Goal: Task Accomplishment & Management: Use online tool/utility

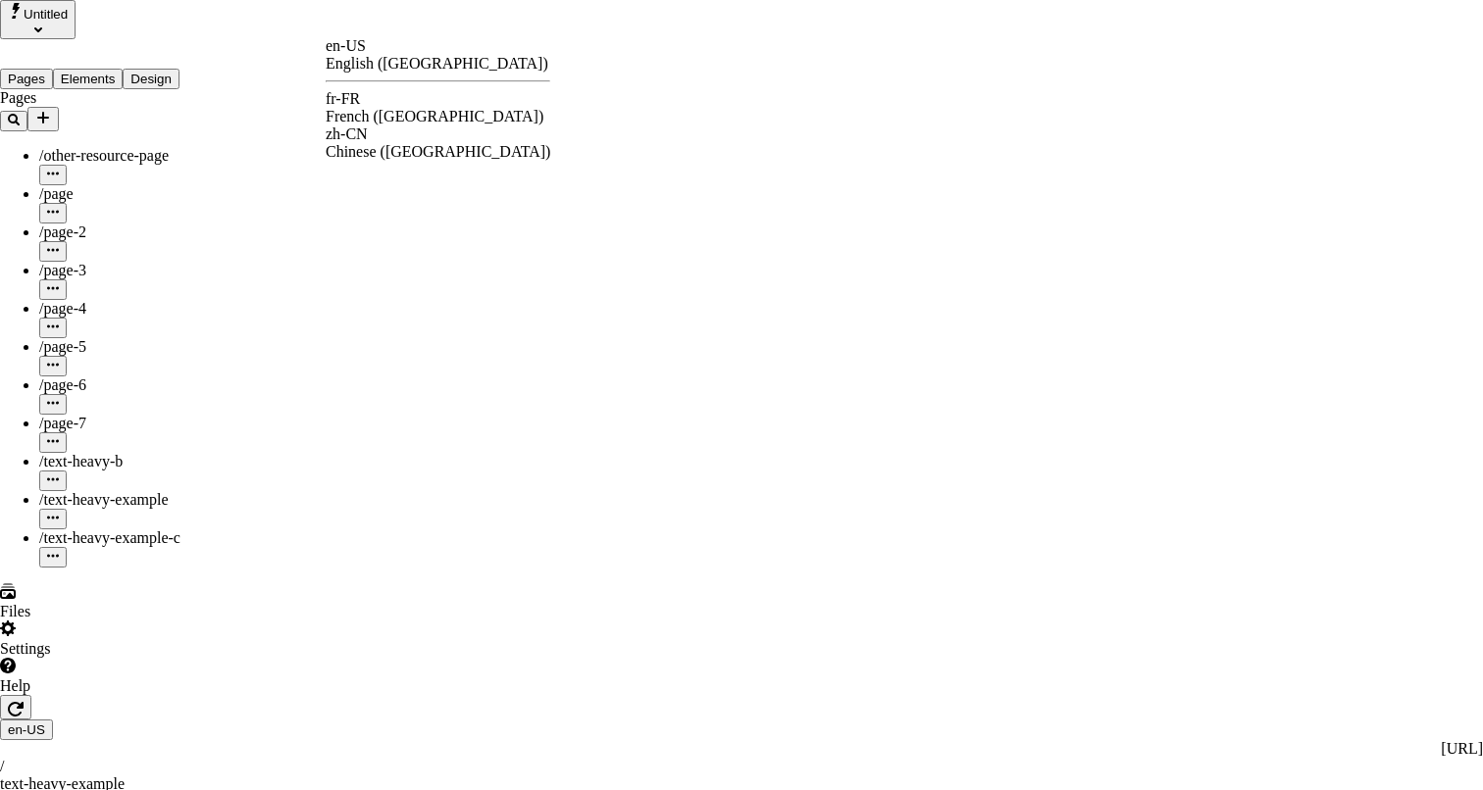
click at [394, 106] on div "fr-FR French ([GEOGRAPHIC_DATA])" at bounding box center [438, 107] width 225 height 35
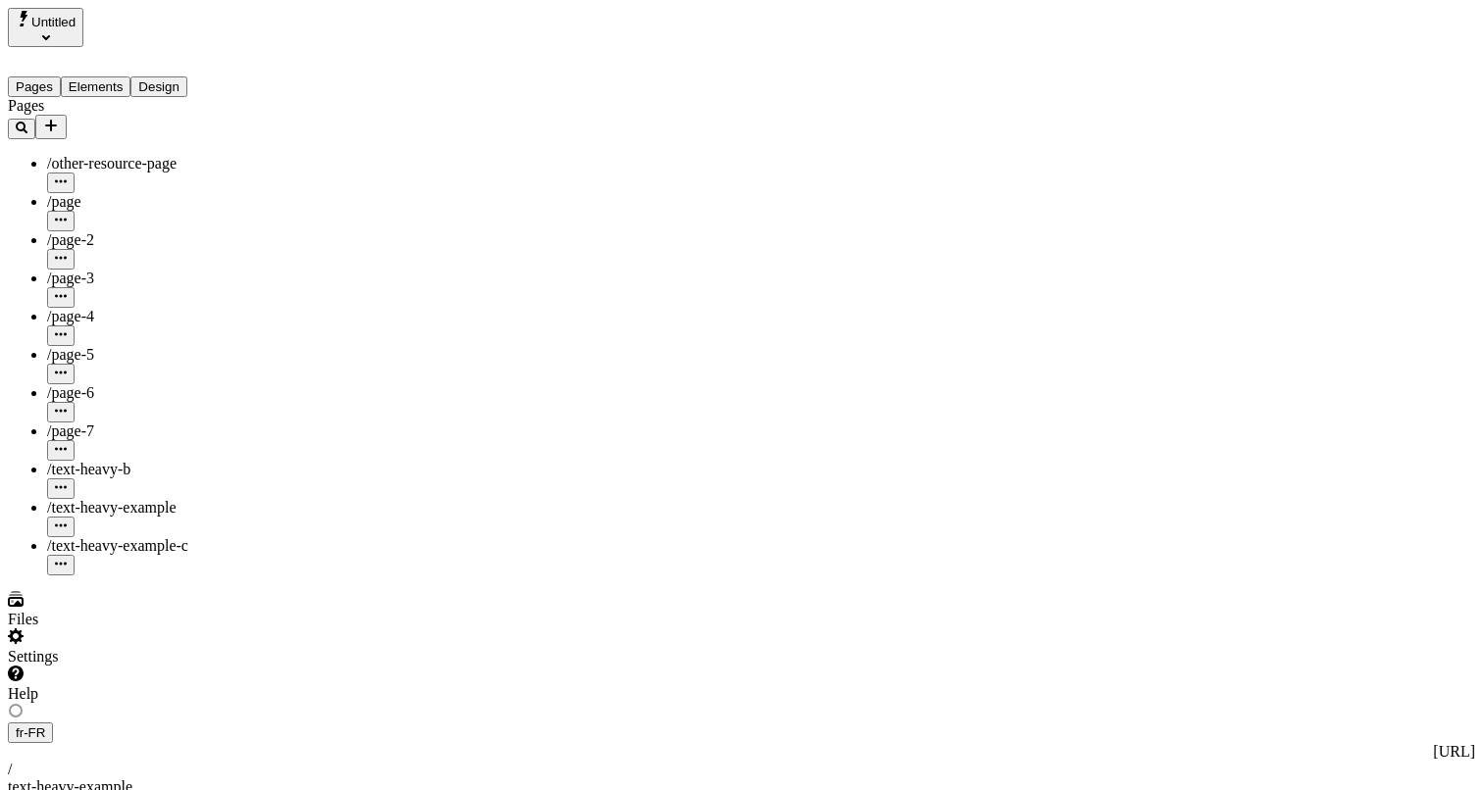
type input "Translations Example: Text Heavy Page"
type input "/text-heavy-example"
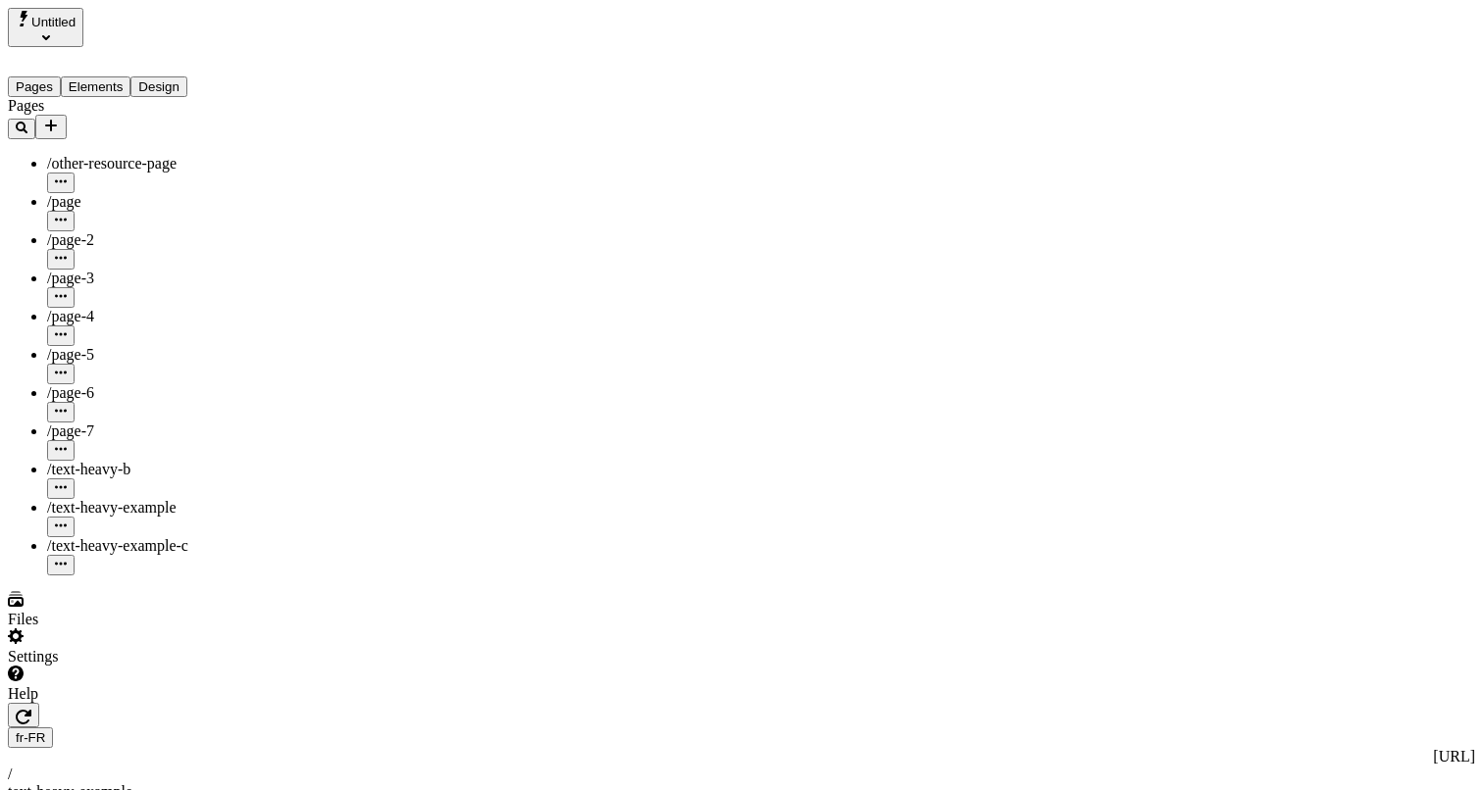
type textarea "Lor ipsumd si ame Conse Adipi eli s doeiusm te 9,627 incididunt (436 ut) labo E…"
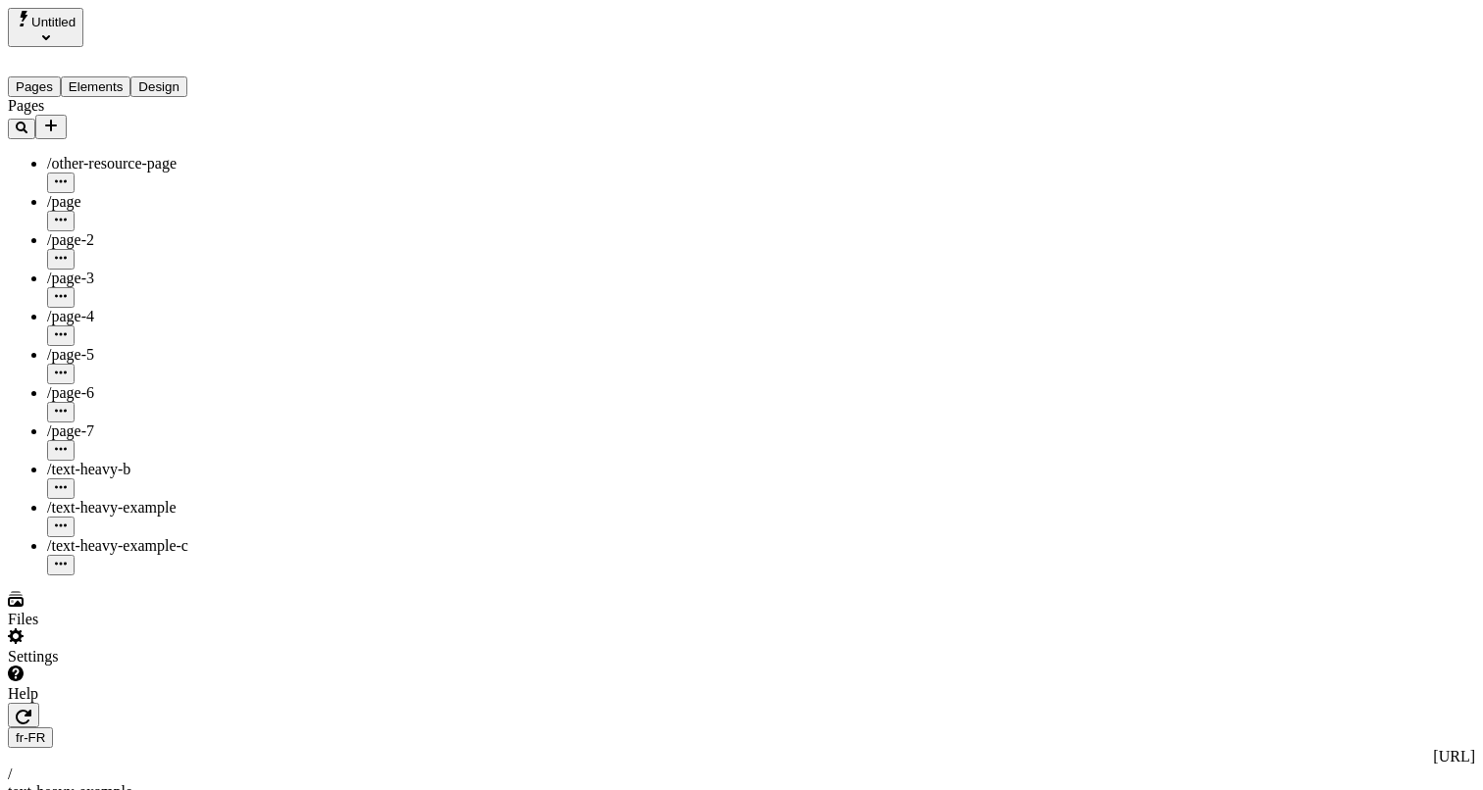
scroll to position [0, 40]
type input "Translations Example: Text Heavy Page"
click at [189, 666] on div "Settings" at bounding box center [125, 647] width 235 height 37
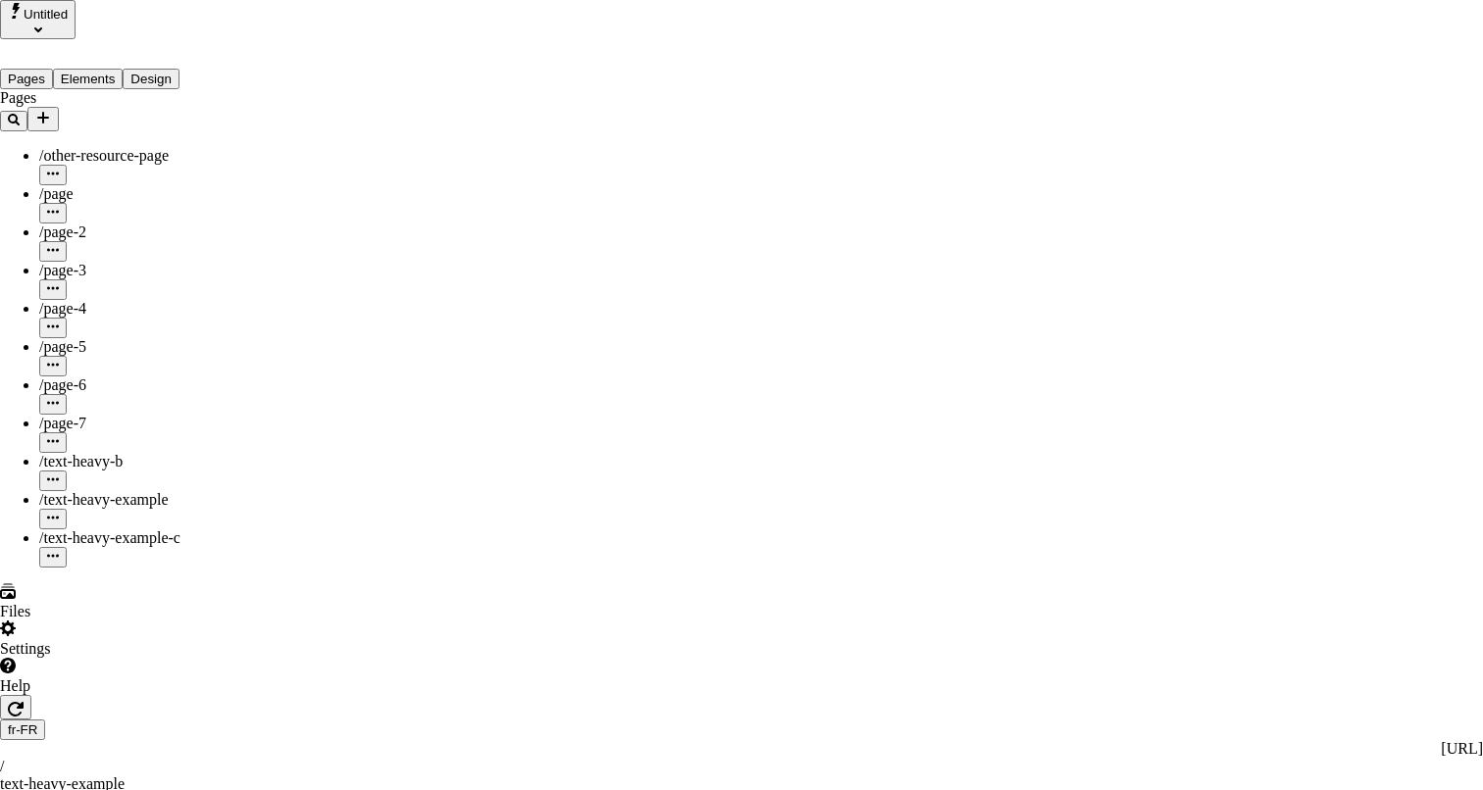
drag, startPoint x: 838, startPoint y: 138, endPoint x: 910, endPoint y: 369, distance: 241.6
drag, startPoint x: 910, startPoint y: 369, endPoint x: 910, endPoint y: 155, distance: 213.8
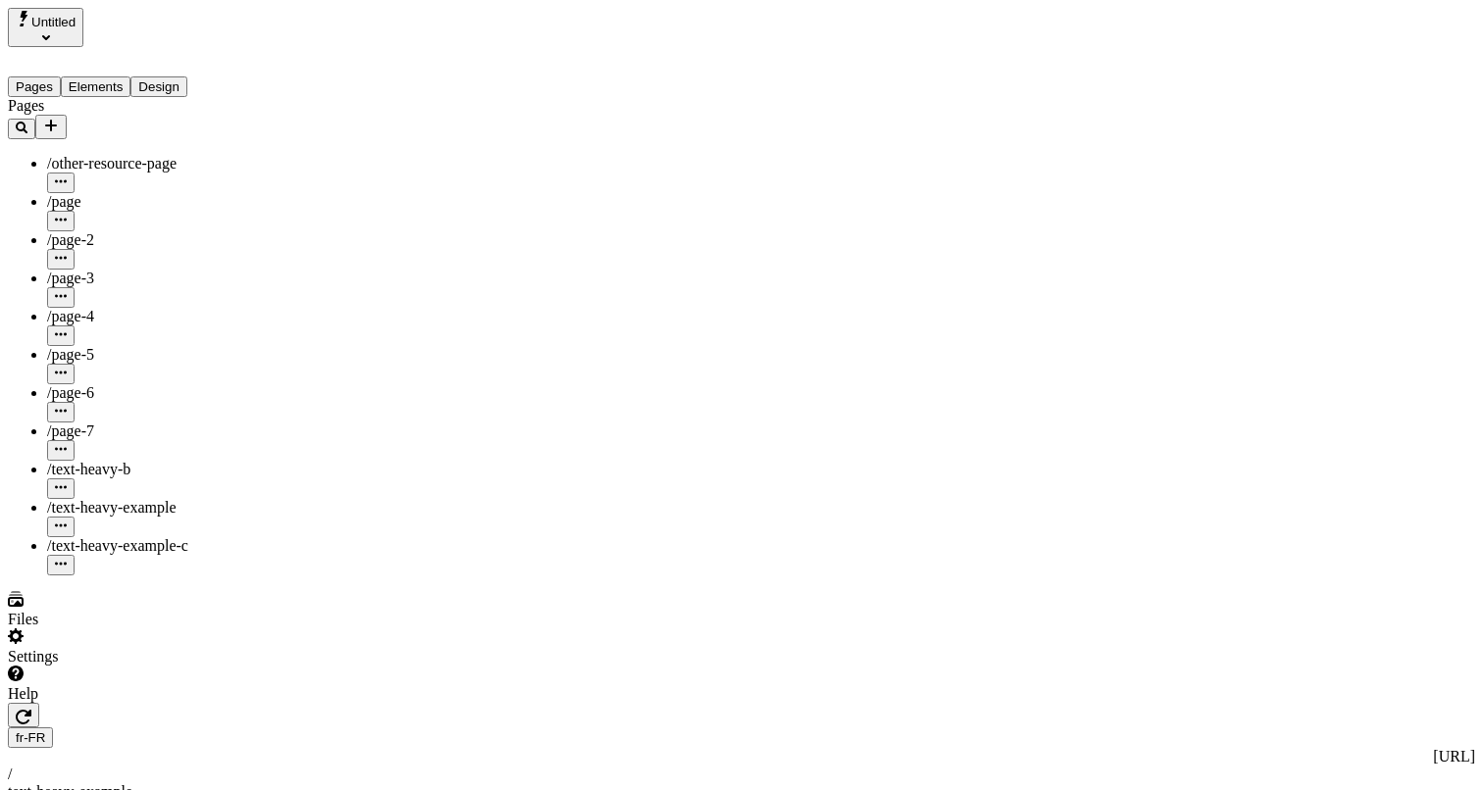
type input "0"
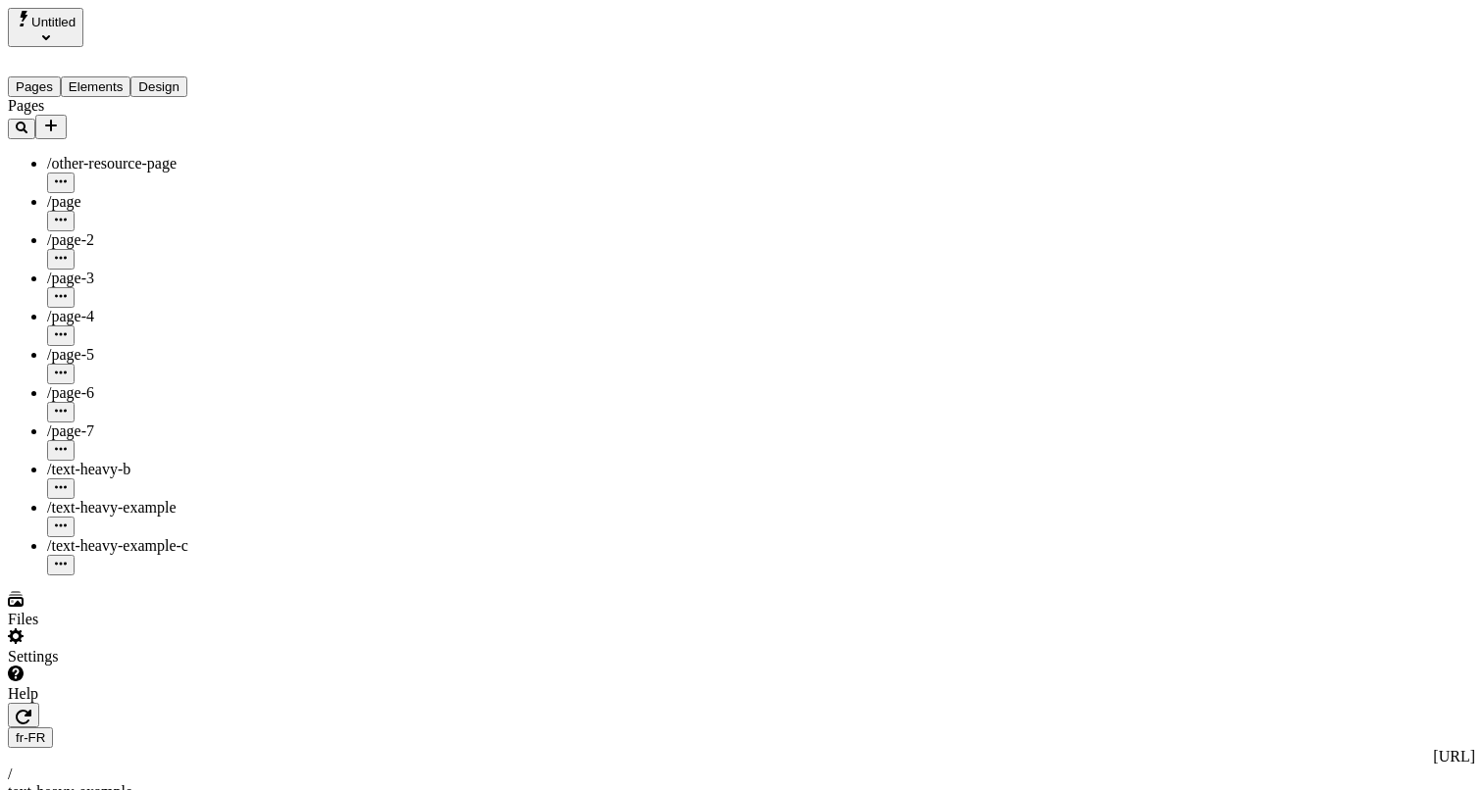
type textarea "Testing"
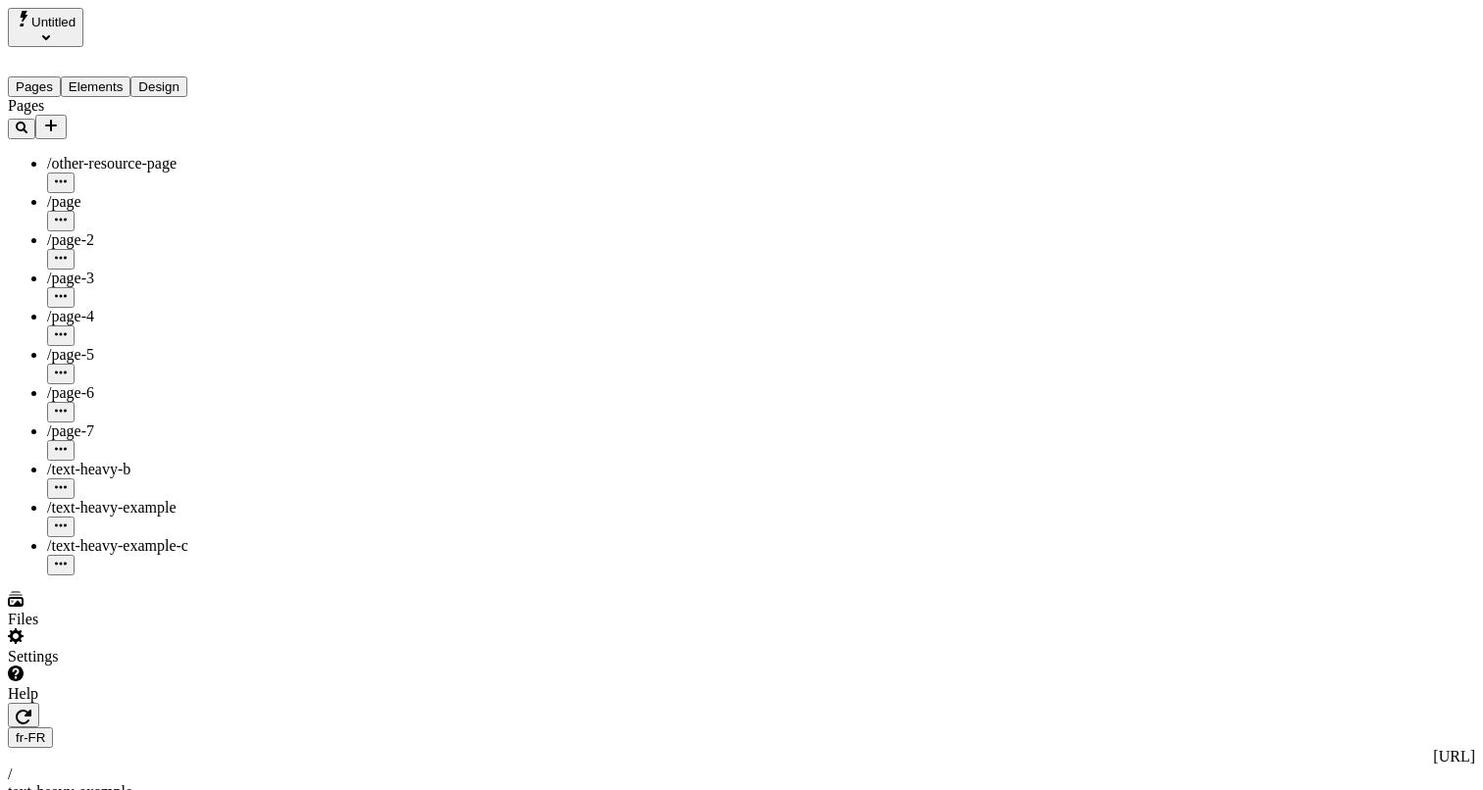
type input "145"
type input "90"
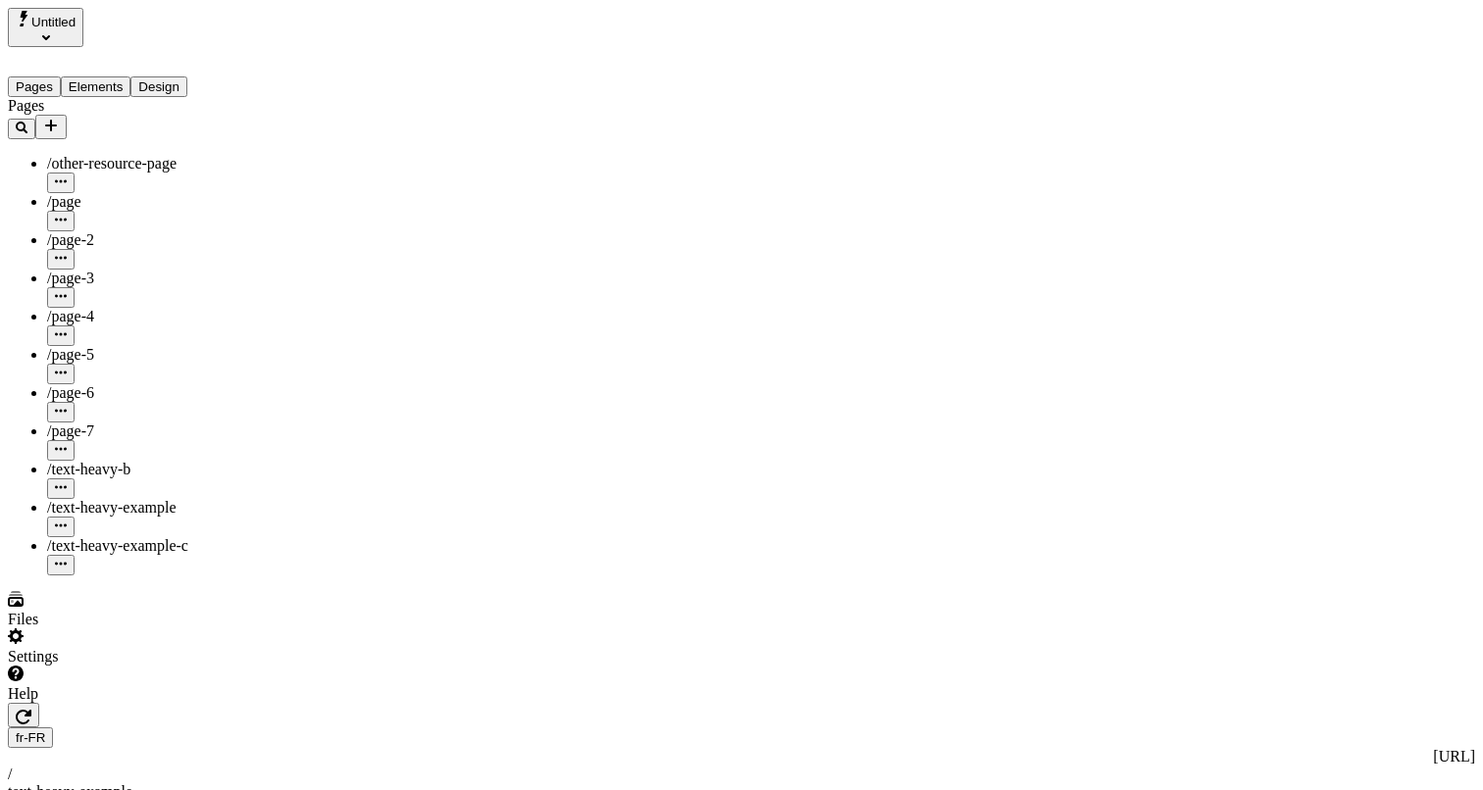
type textarea "Testing 123"
click at [39, 703] on button "button" at bounding box center [23, 715] width 31 height 25
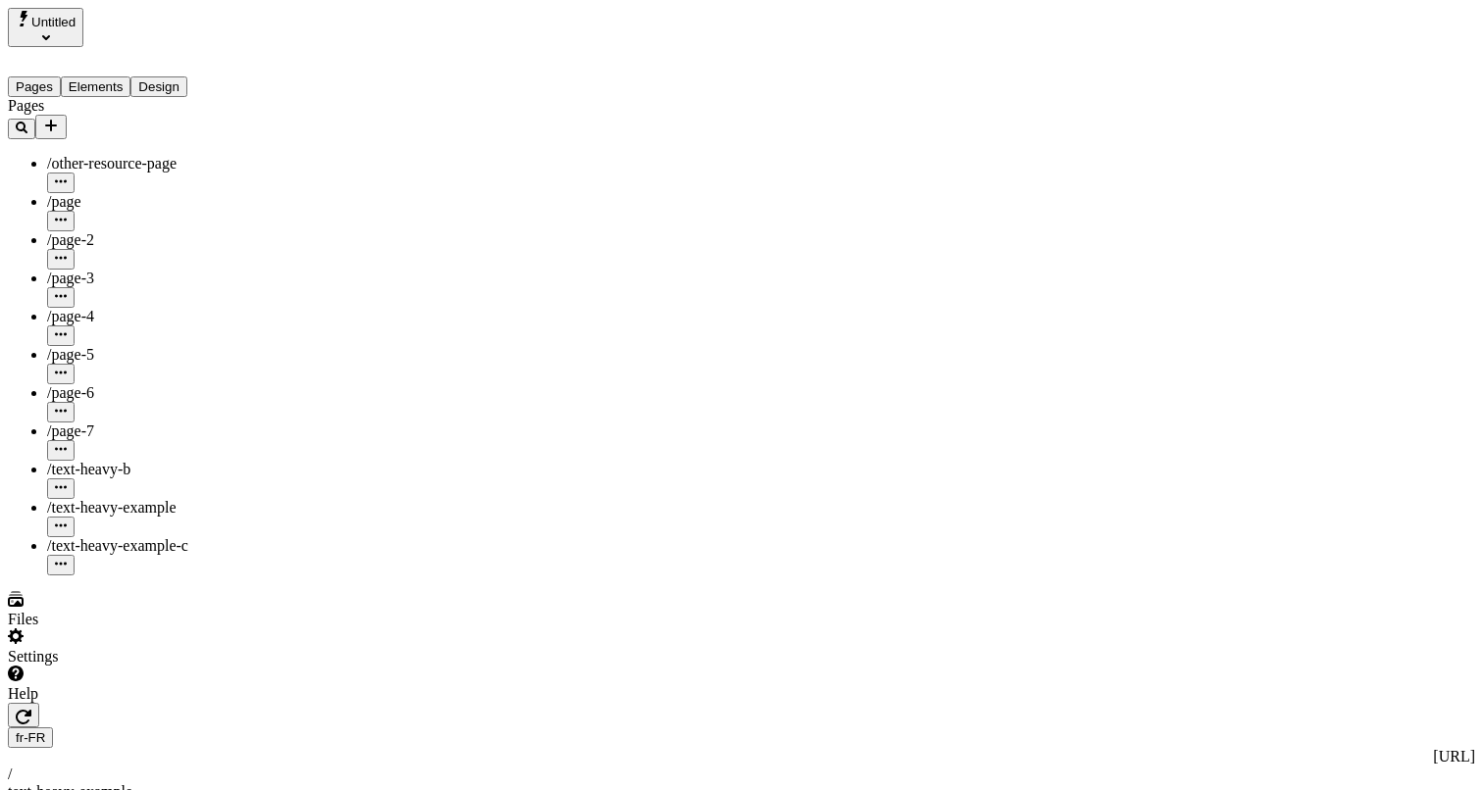
type input "180"
type input "50"
type input "10"
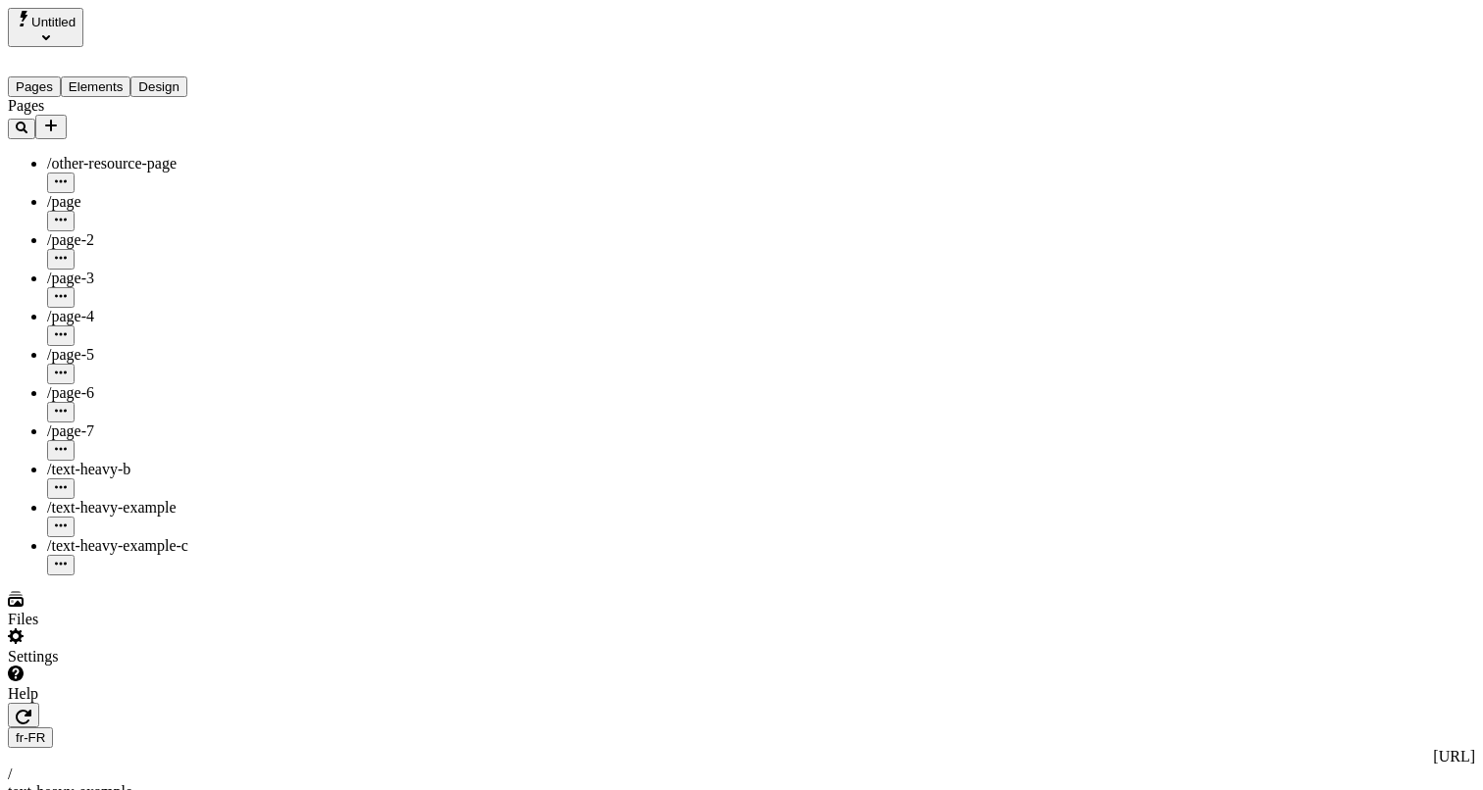
type textarea "Hmm let's see"
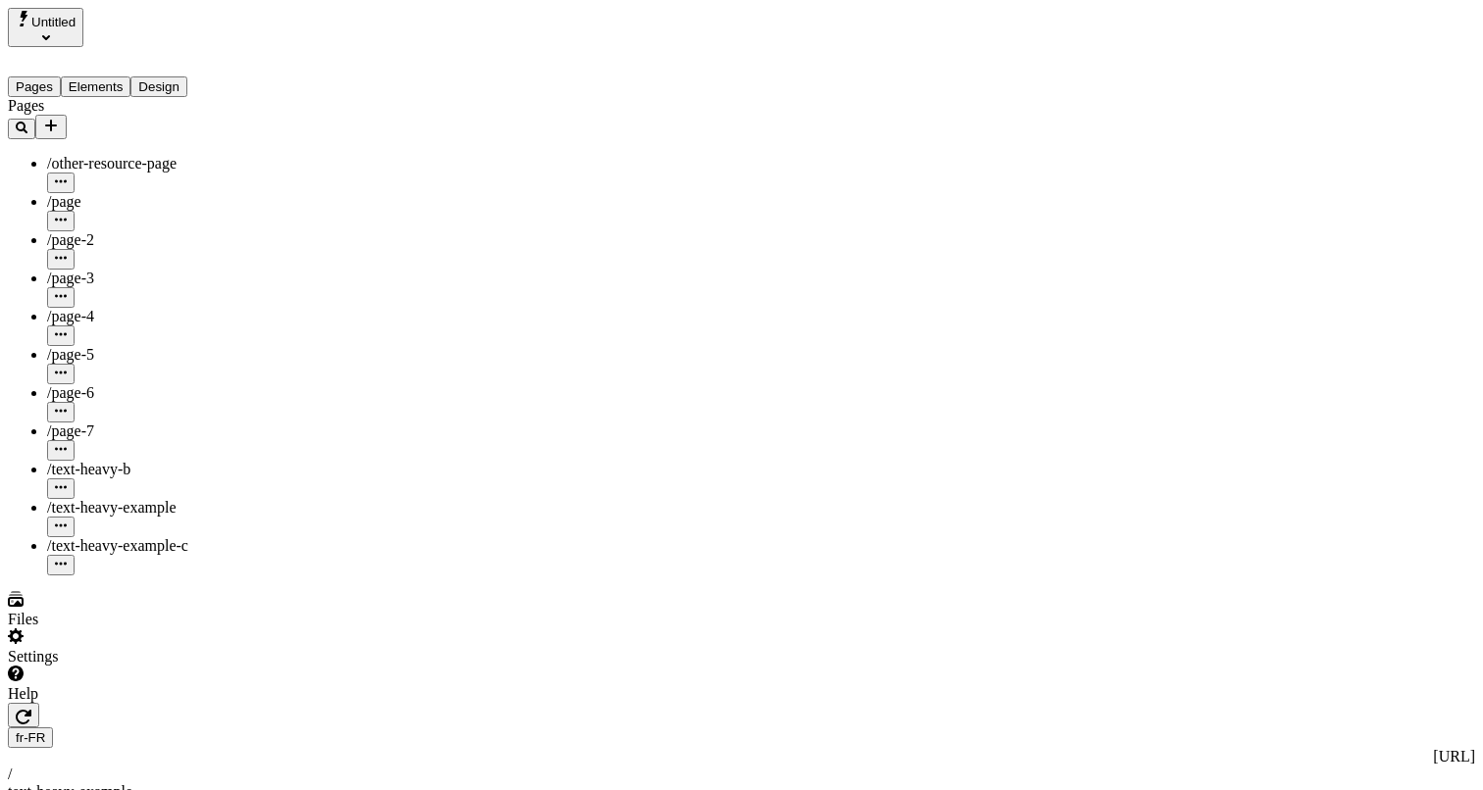
type textarea "Collaboratively leverage other's professional materials. Conveniently aggregate…"
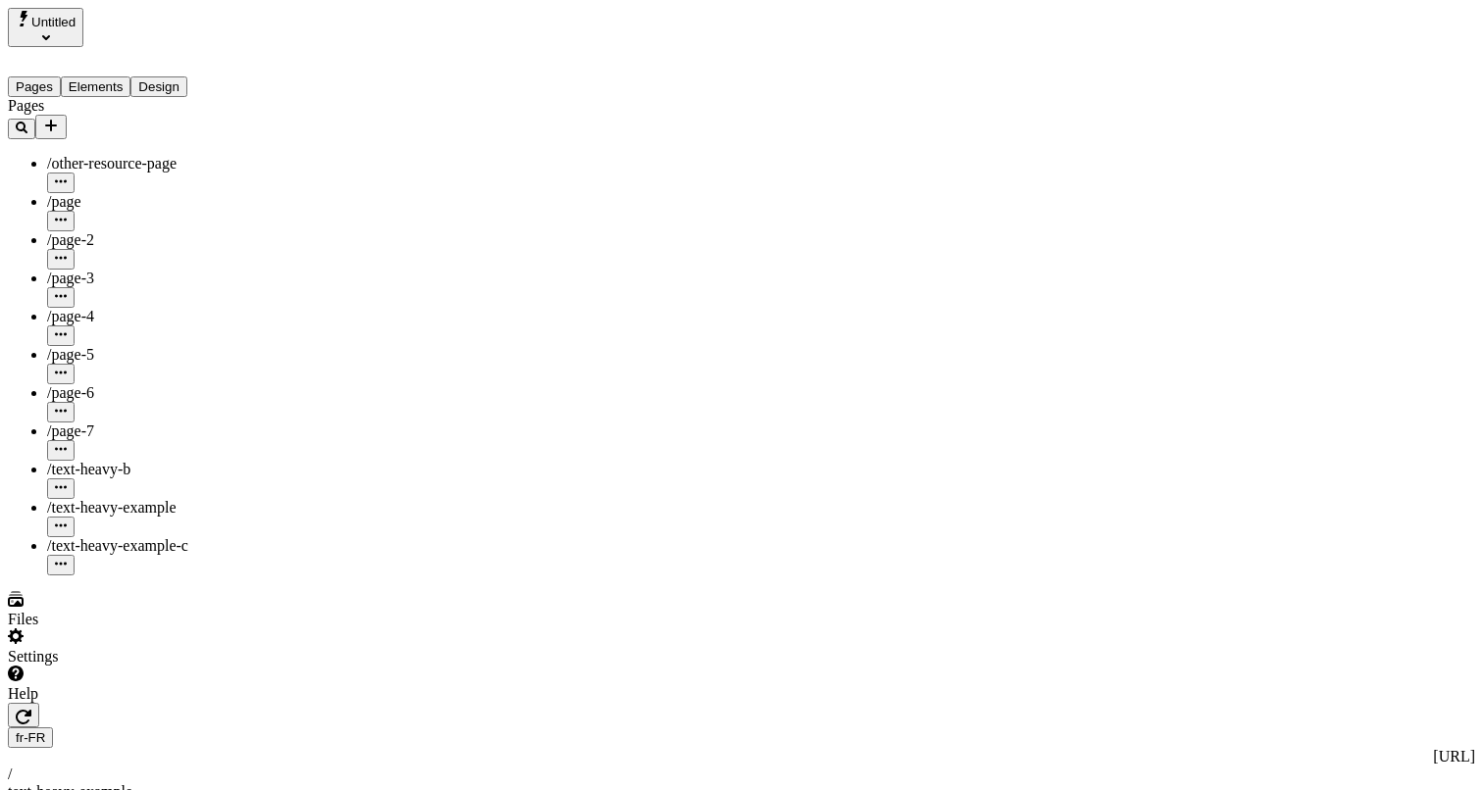
click at [39, 703] on button "button" at bounding box center [23, 715] width 31 height 25
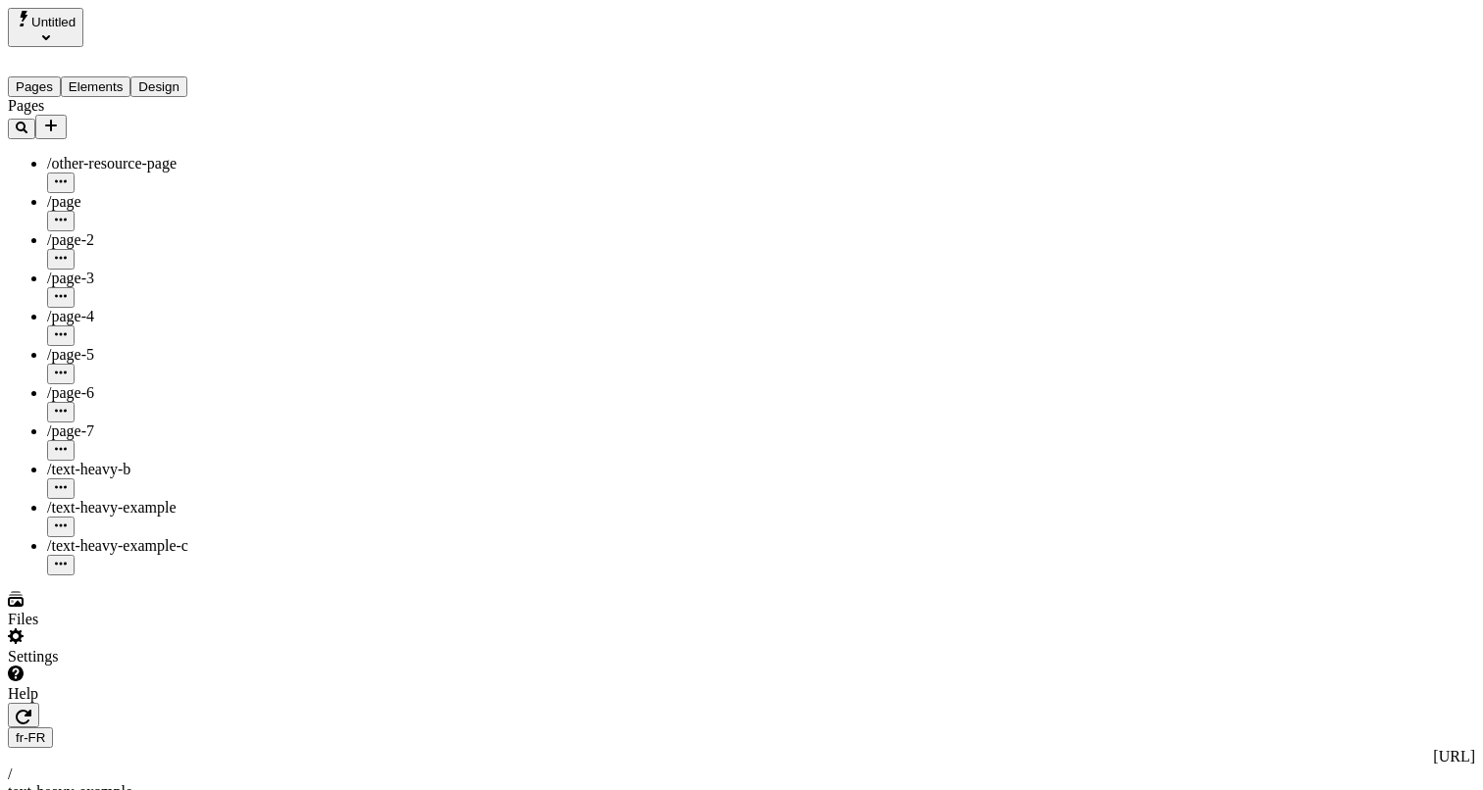
type input "0"
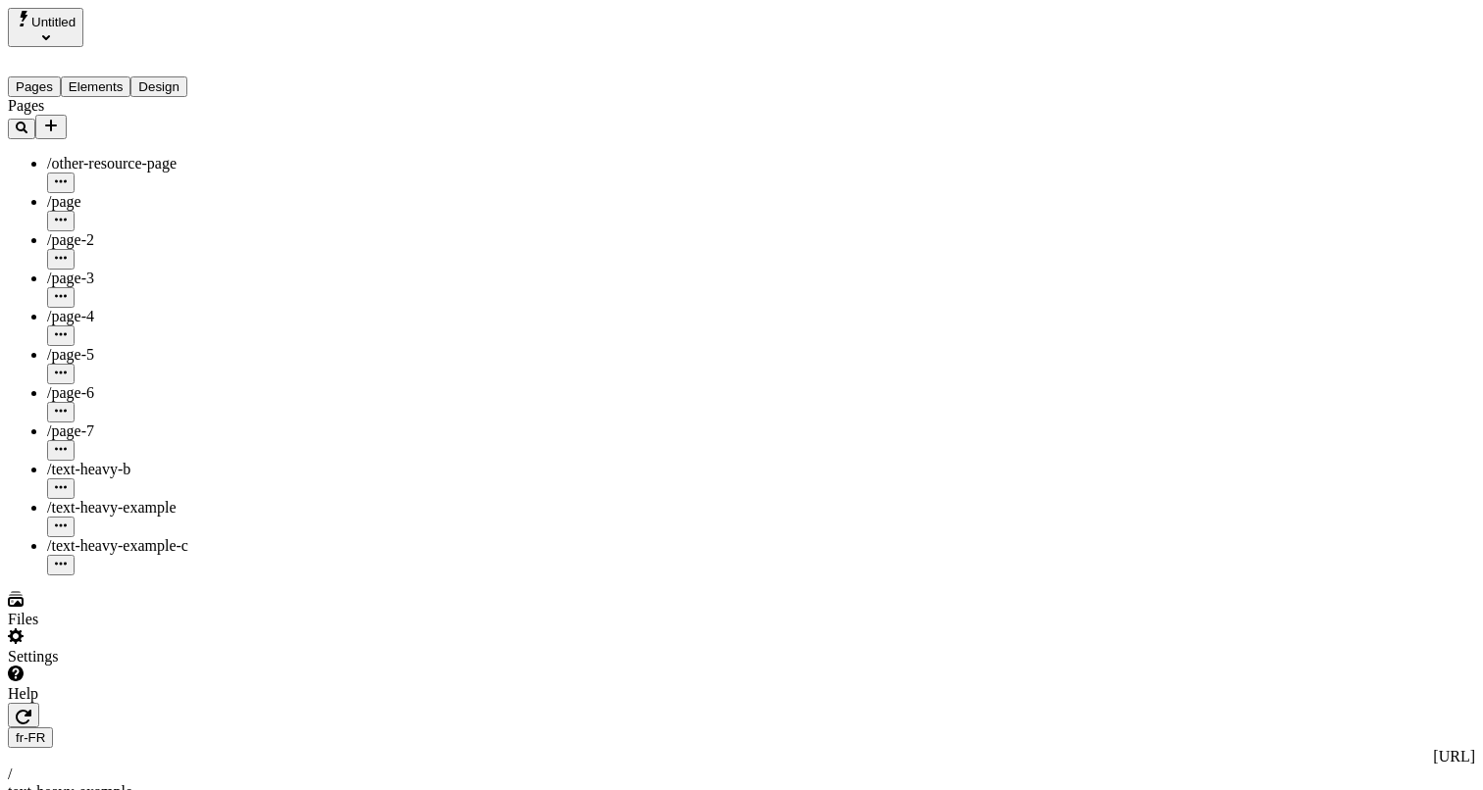
click at [224, 537] on div "/text-heavy-example-c" at bounding box center [145, 556] width 196 height 38
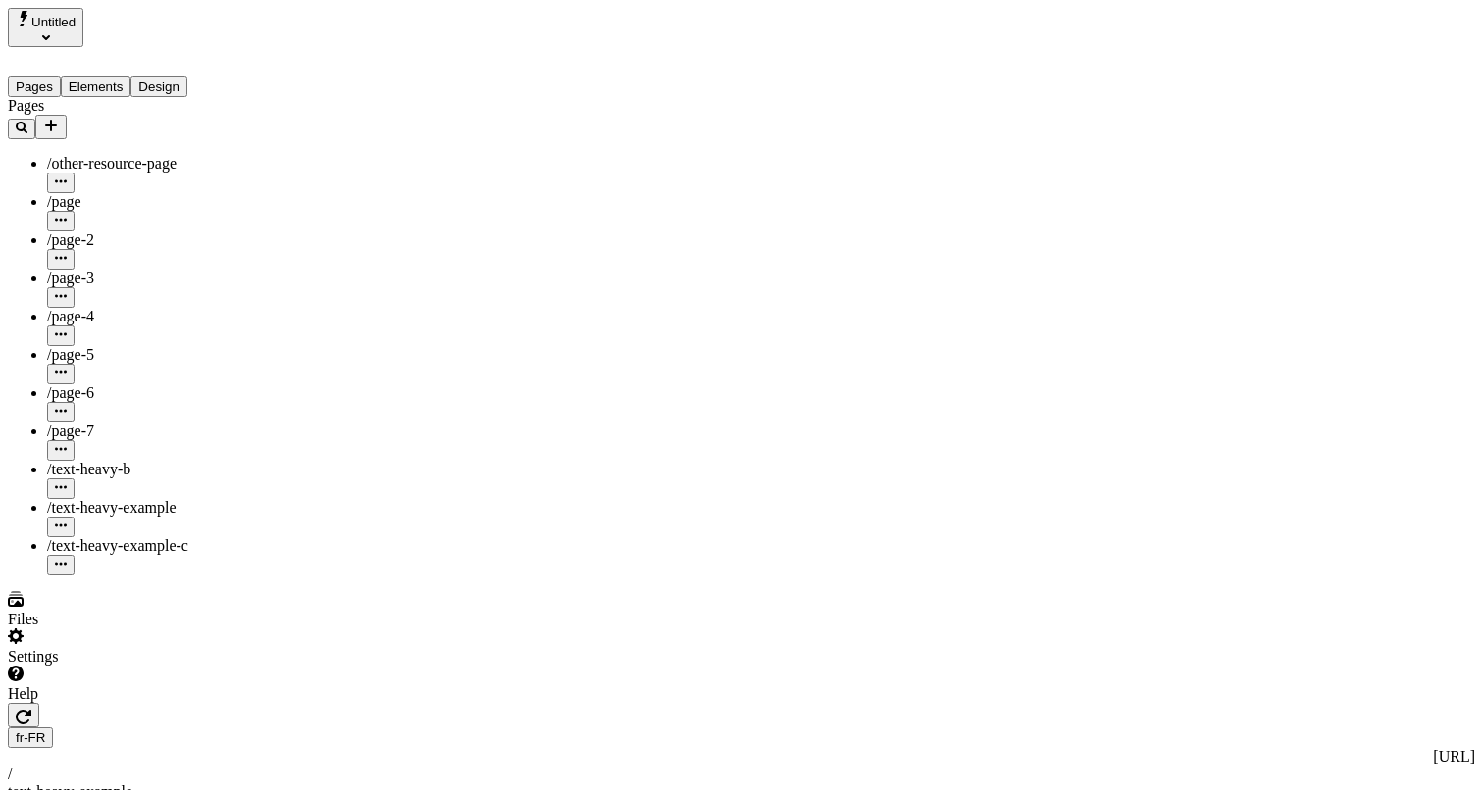
type input "/text-heavy-example-c"
type input "Text Heavy Example C"
type textarea "This is the description for a text-heavy example page."
click at [127, 499] on span "/text-heavy-example" at bounding box center [111, 507] width 129 height 17
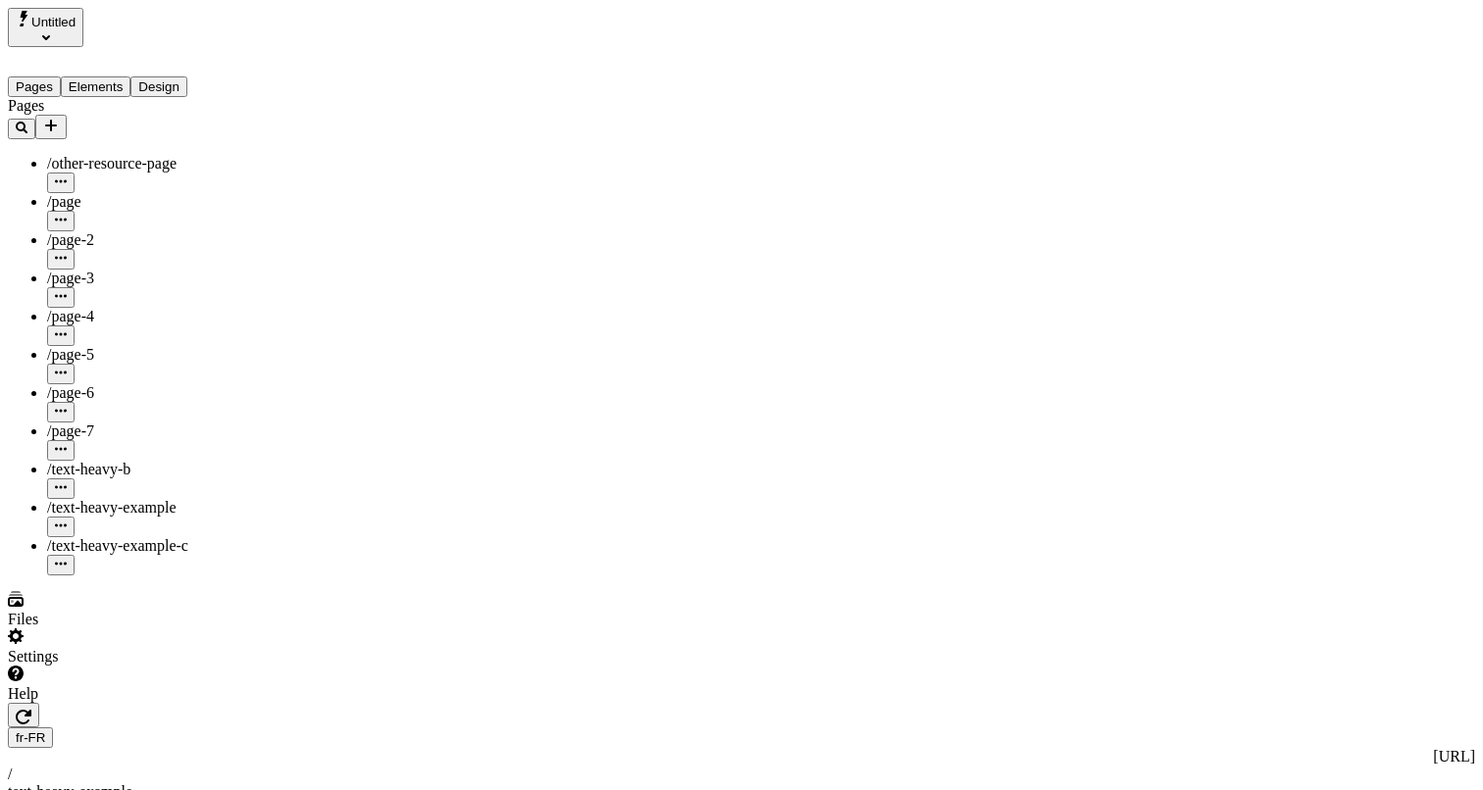
type input "150"
type input "175"
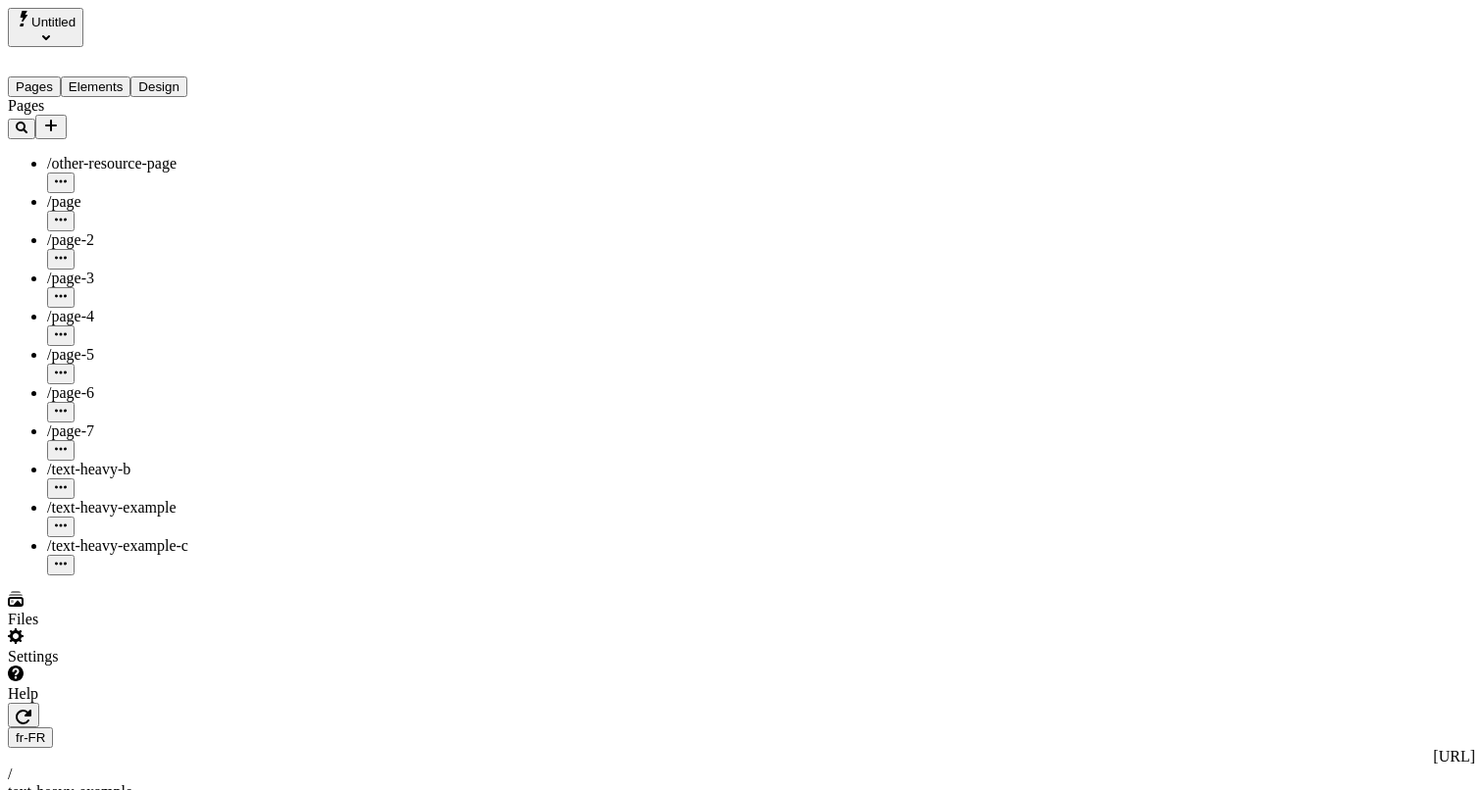
type input "170"
type input "0"
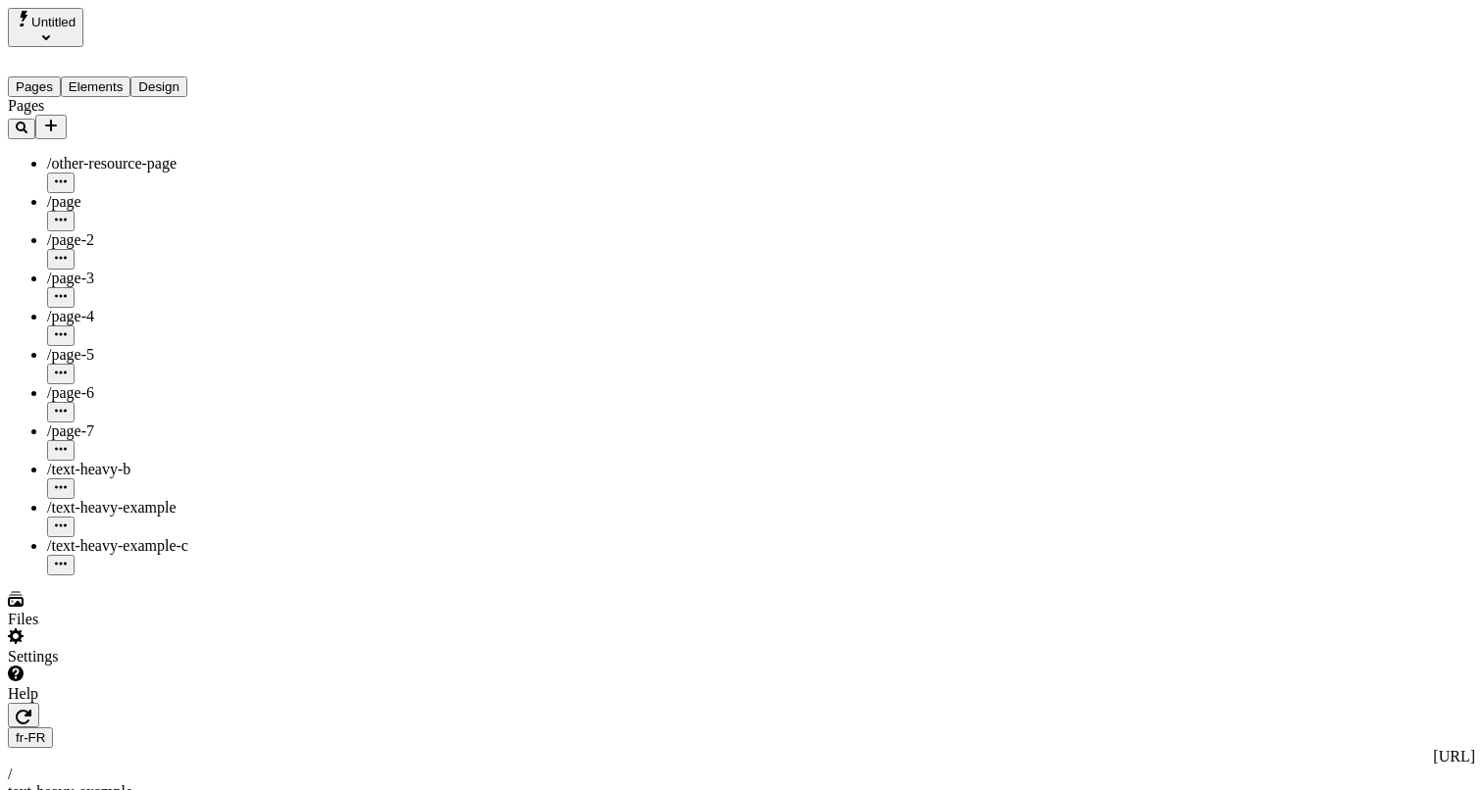
type input "145"
type input "100"
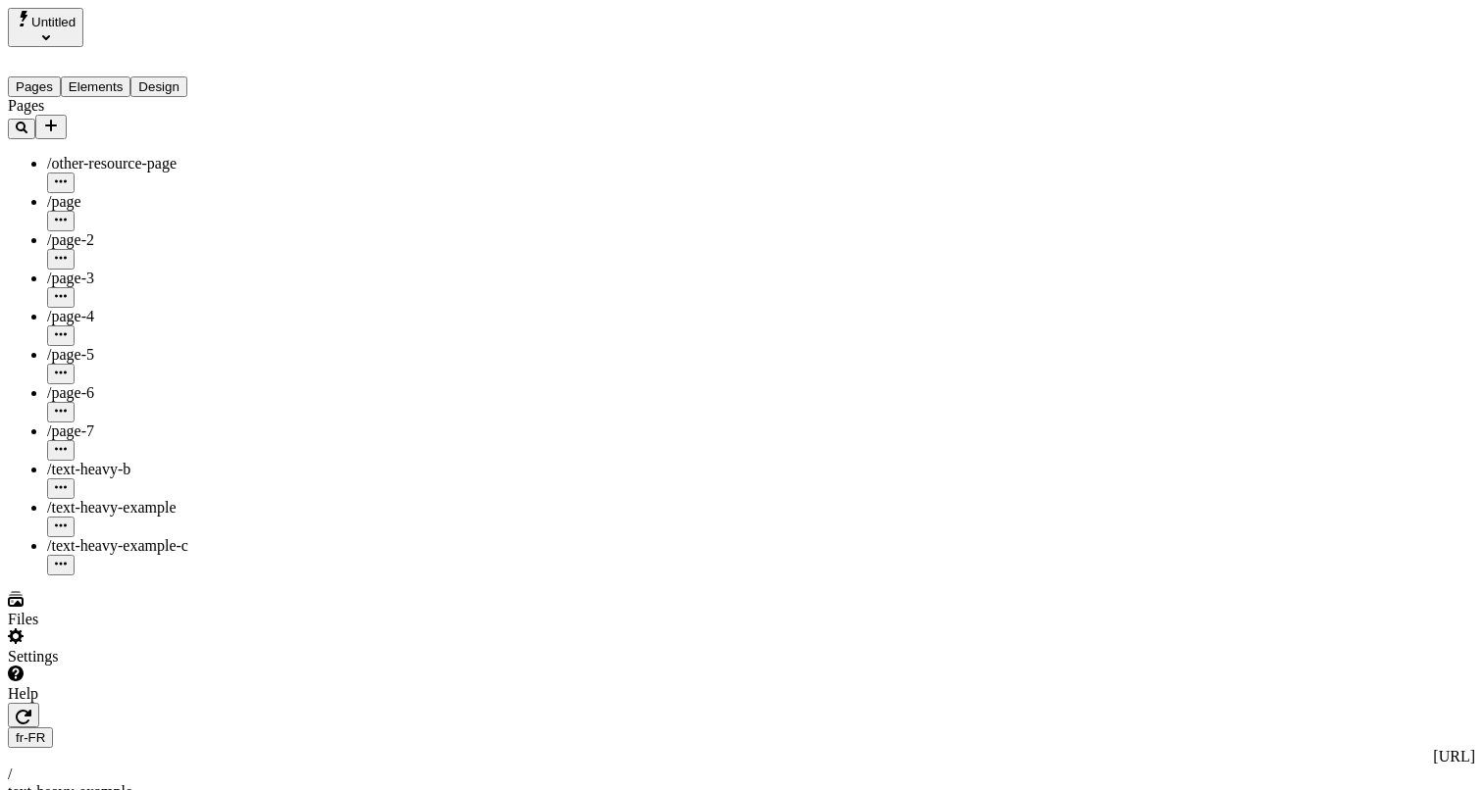
type input "140"
type input "0"
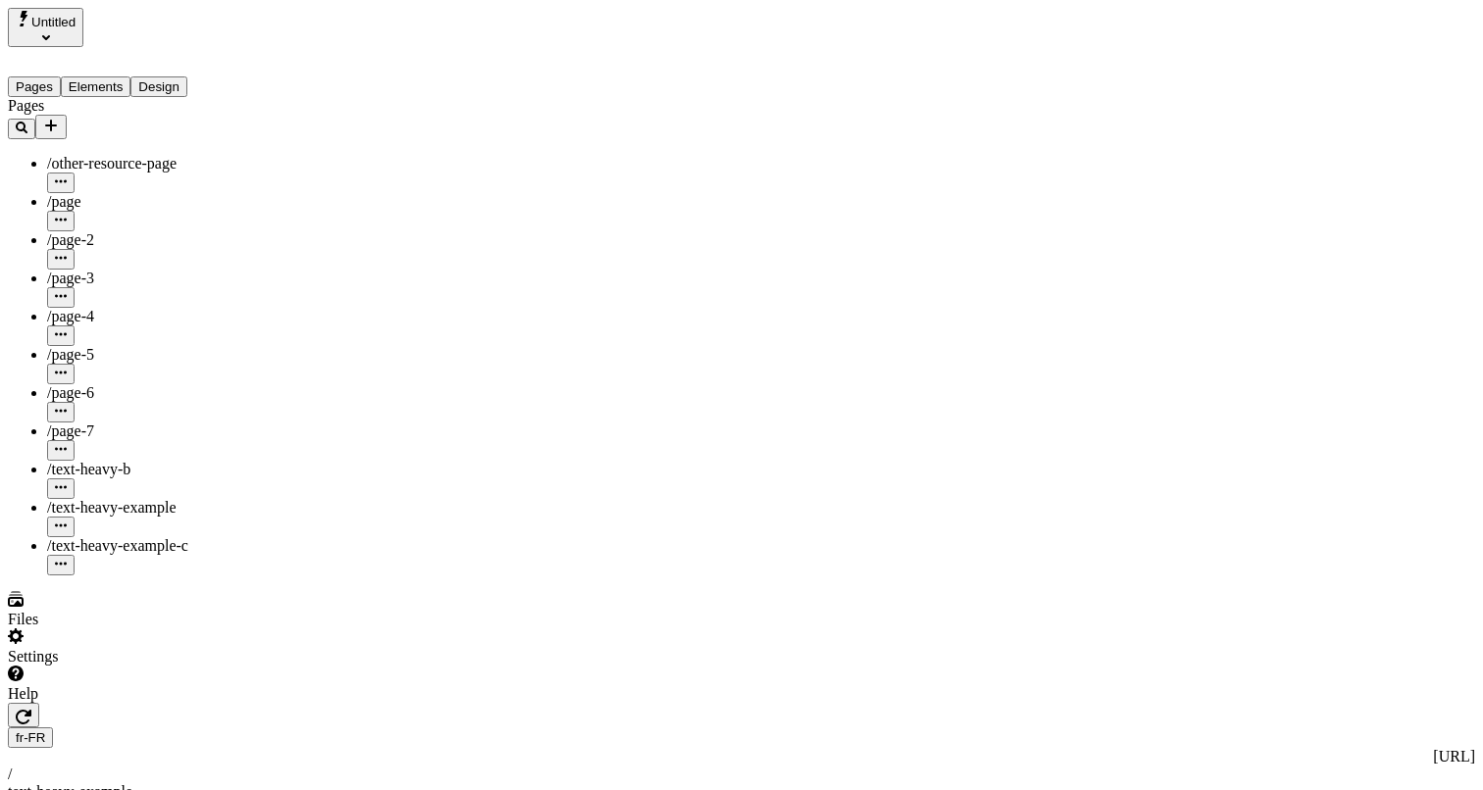
type textarea "Testing"
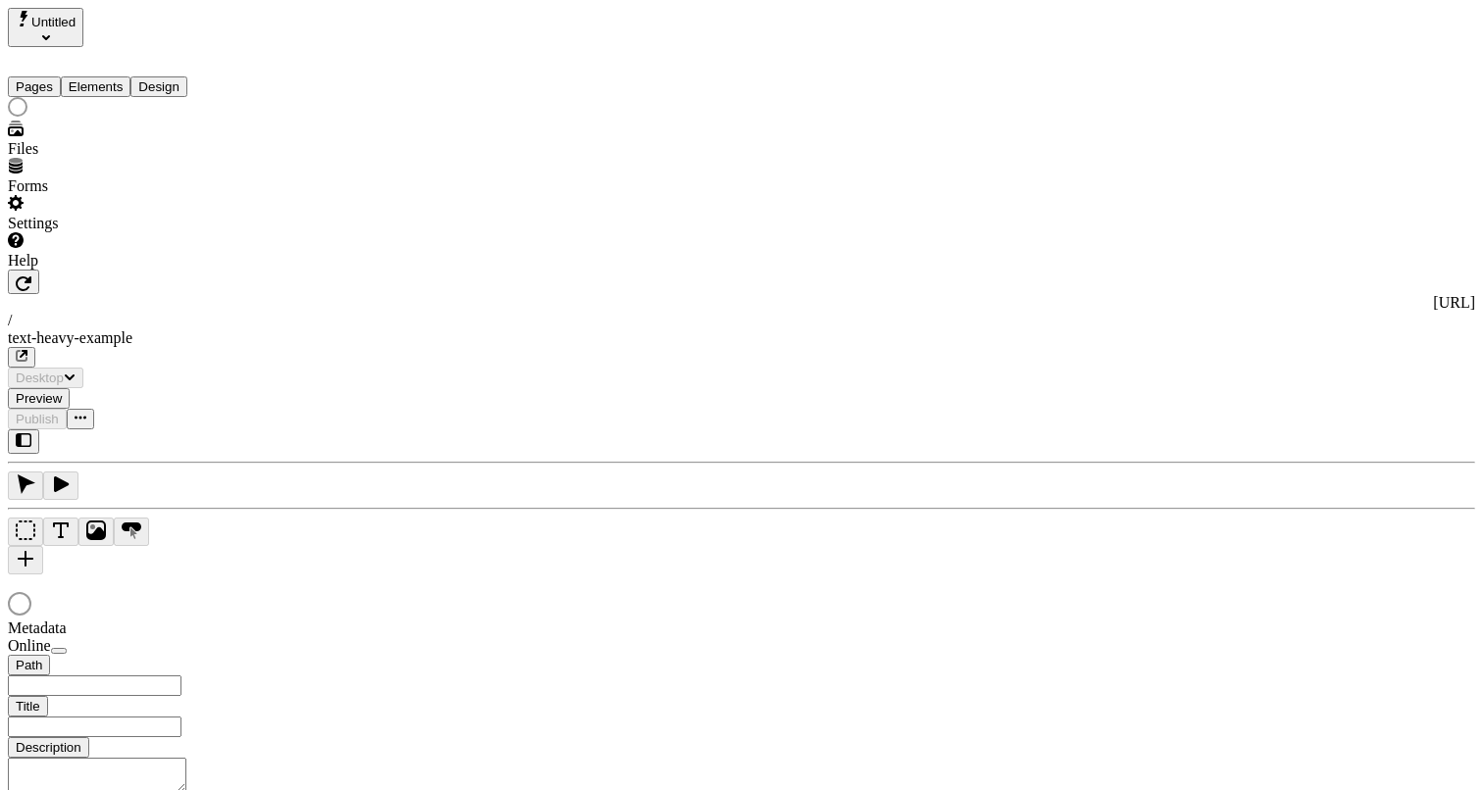
type input "/text-heavy-example"
type input "Translations Example: Text Heavy Page"
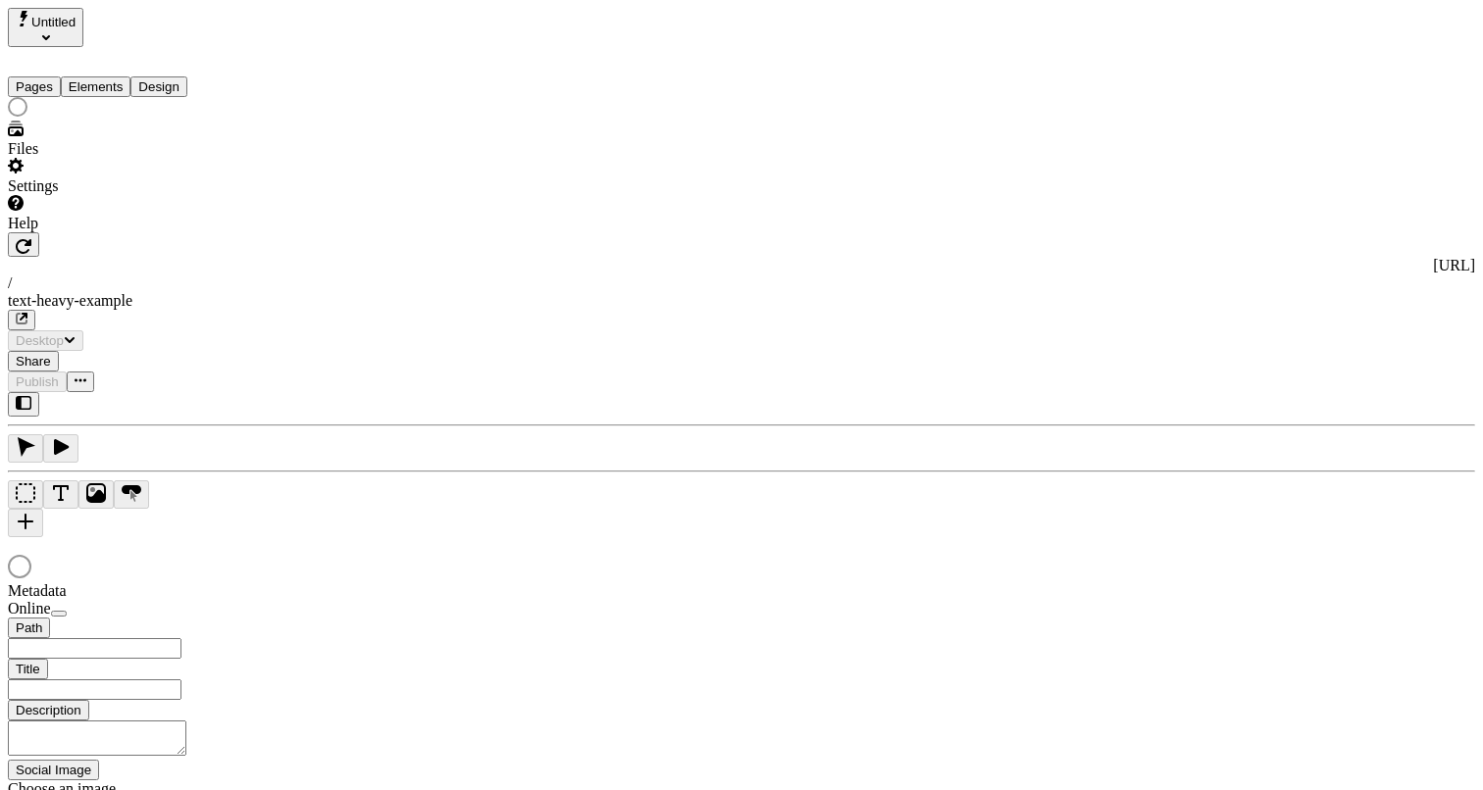
type input "/text-heavy-example"
type input "Translations Example: Text Heavy Page"
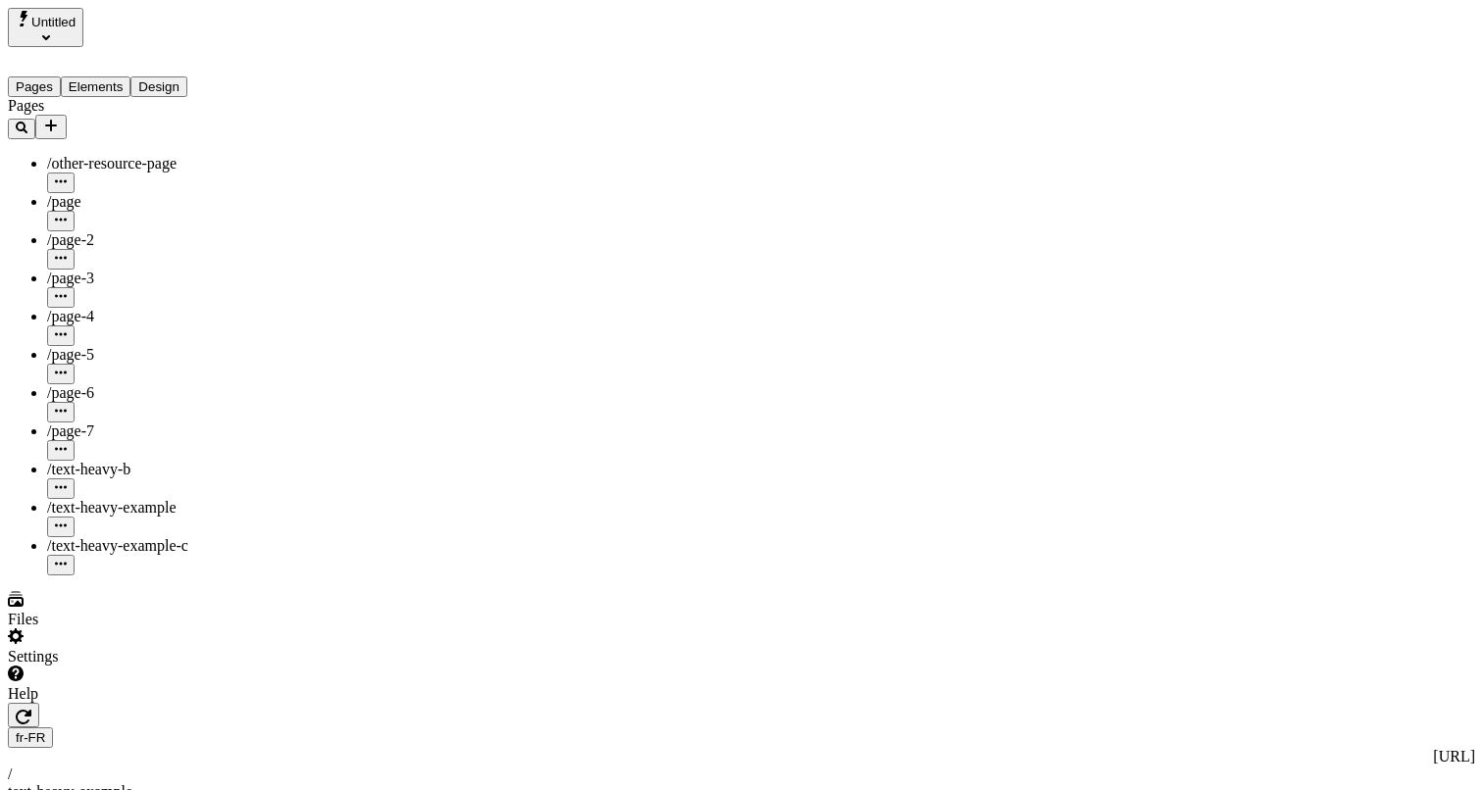
type textarea "Testing again let's see what happens if I keep typing"
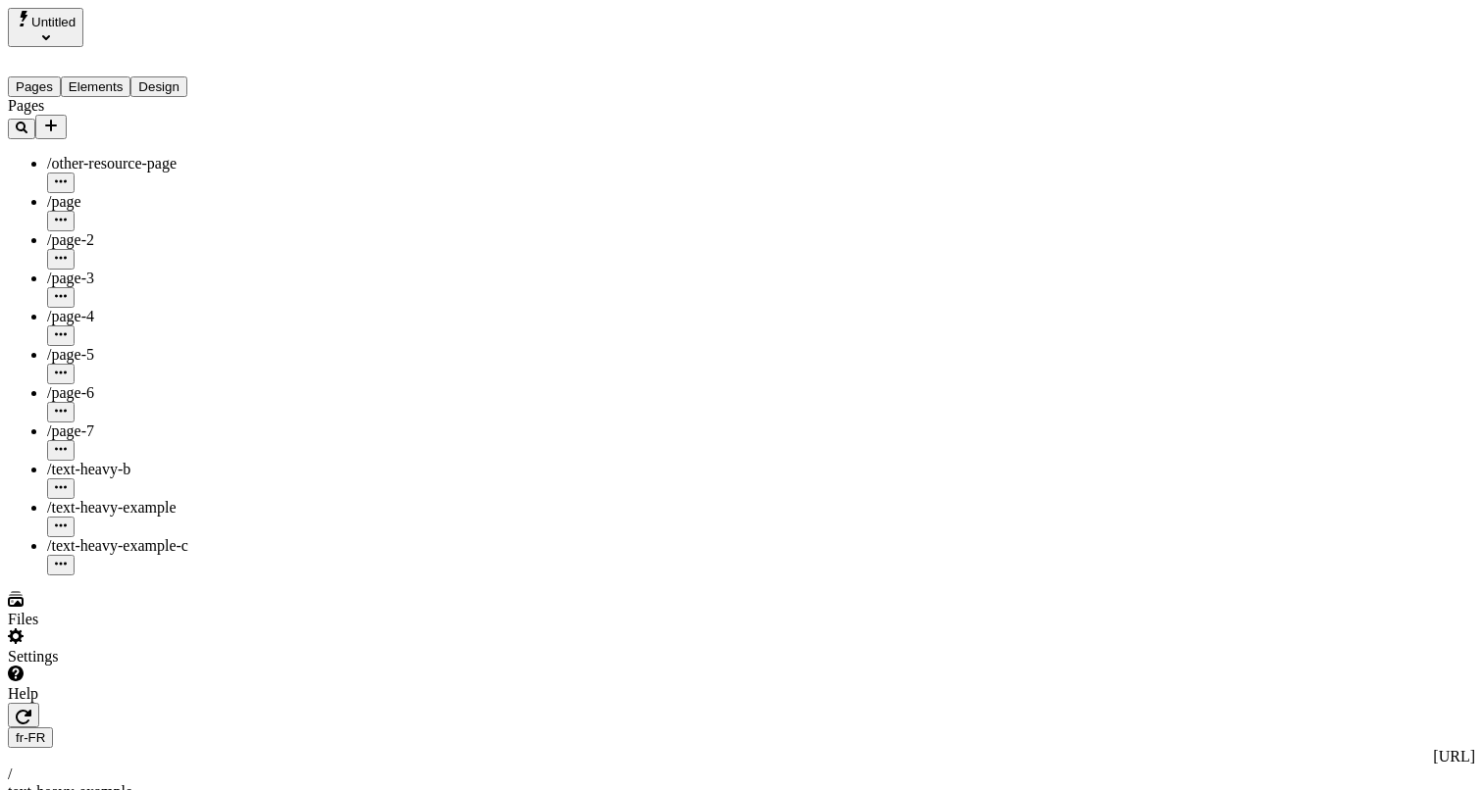
type textarea "Tester à nouveau voyons ce qui se passe si je continue à taper"
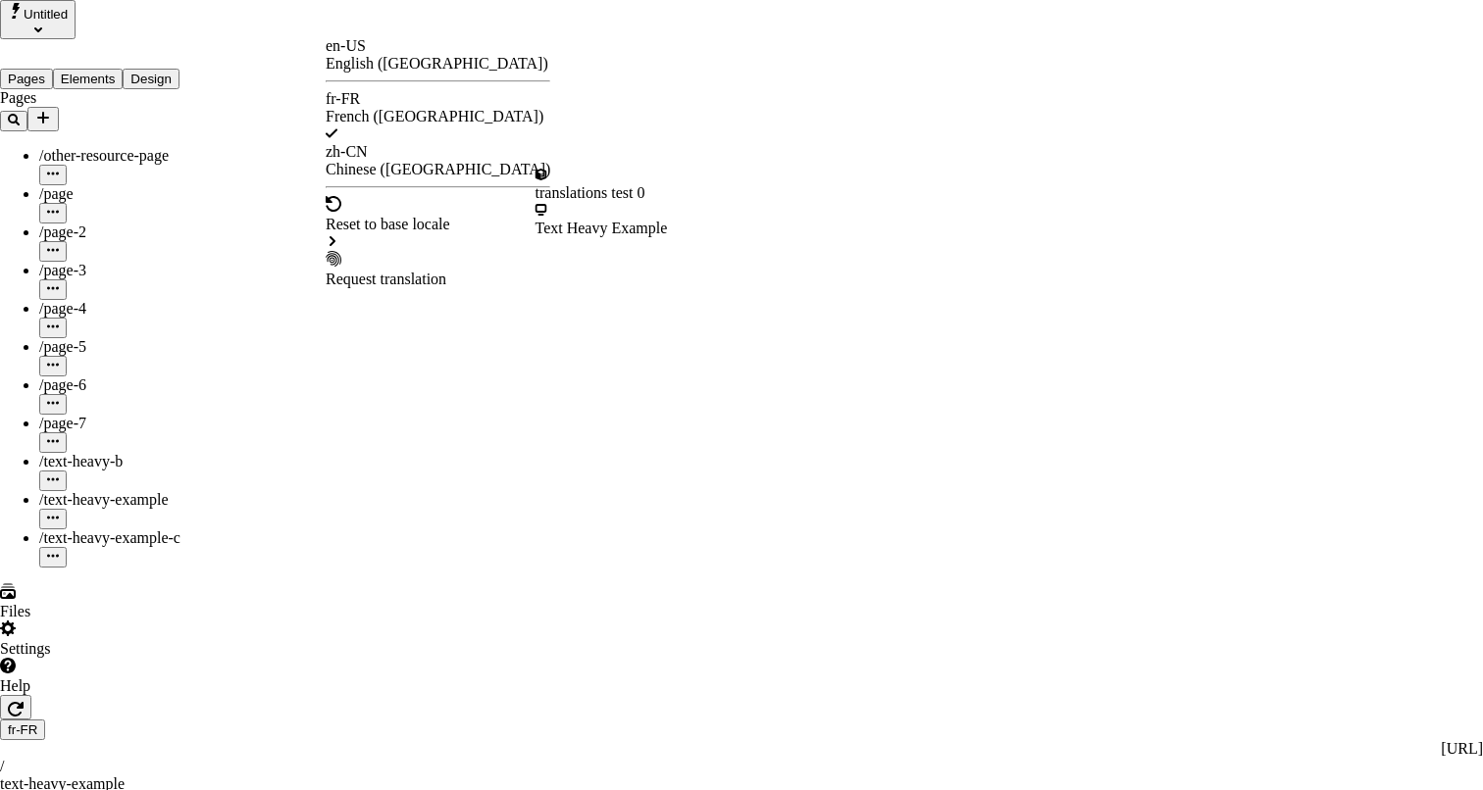
click at [380, 216] on div "Reset to base locale" at bounding box center [438, 225] width 225 height 18
click at [608, 220] on div "Text Heavy Example" at bounding box center [601, 229] width 132 height 18
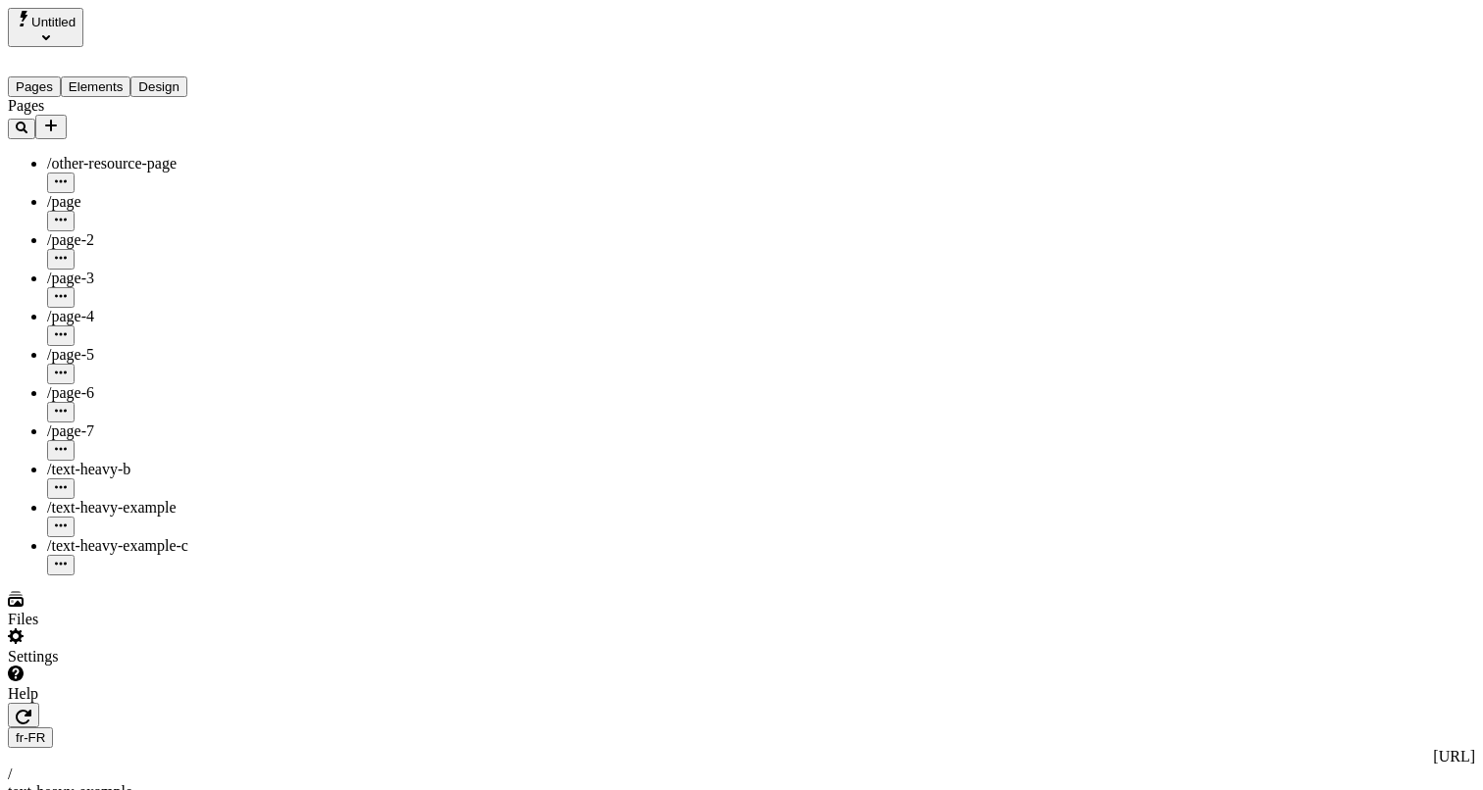
click at [231, 703] on div at bounding box center [125, 703] width 235 height 0
